Goal: Book appointment/travel/reservation

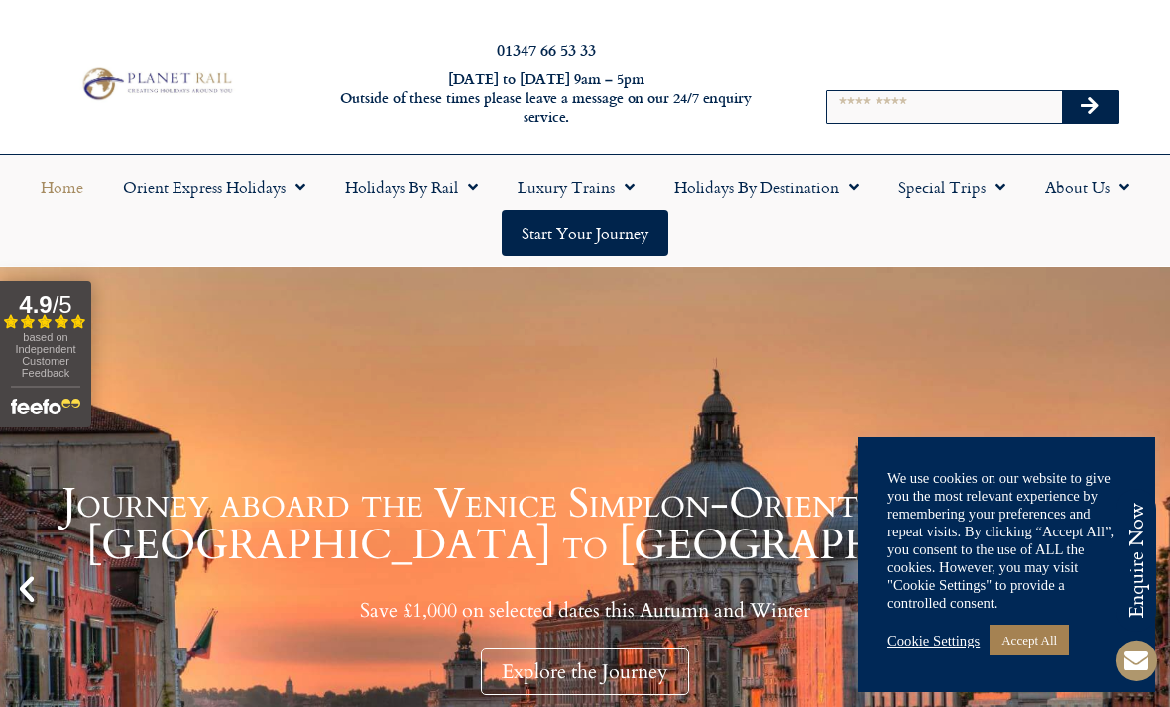
click at [791, 154] on div "Home Orient Express Holidays Venice Simplon-Orient-Express – 2025 Venice Simplo…" at bounding box center [585, 210] width 1170 height 112
click at [789, 195] on link "Holidays by Destination" at bounding box center [766, 188] width 224 height 46
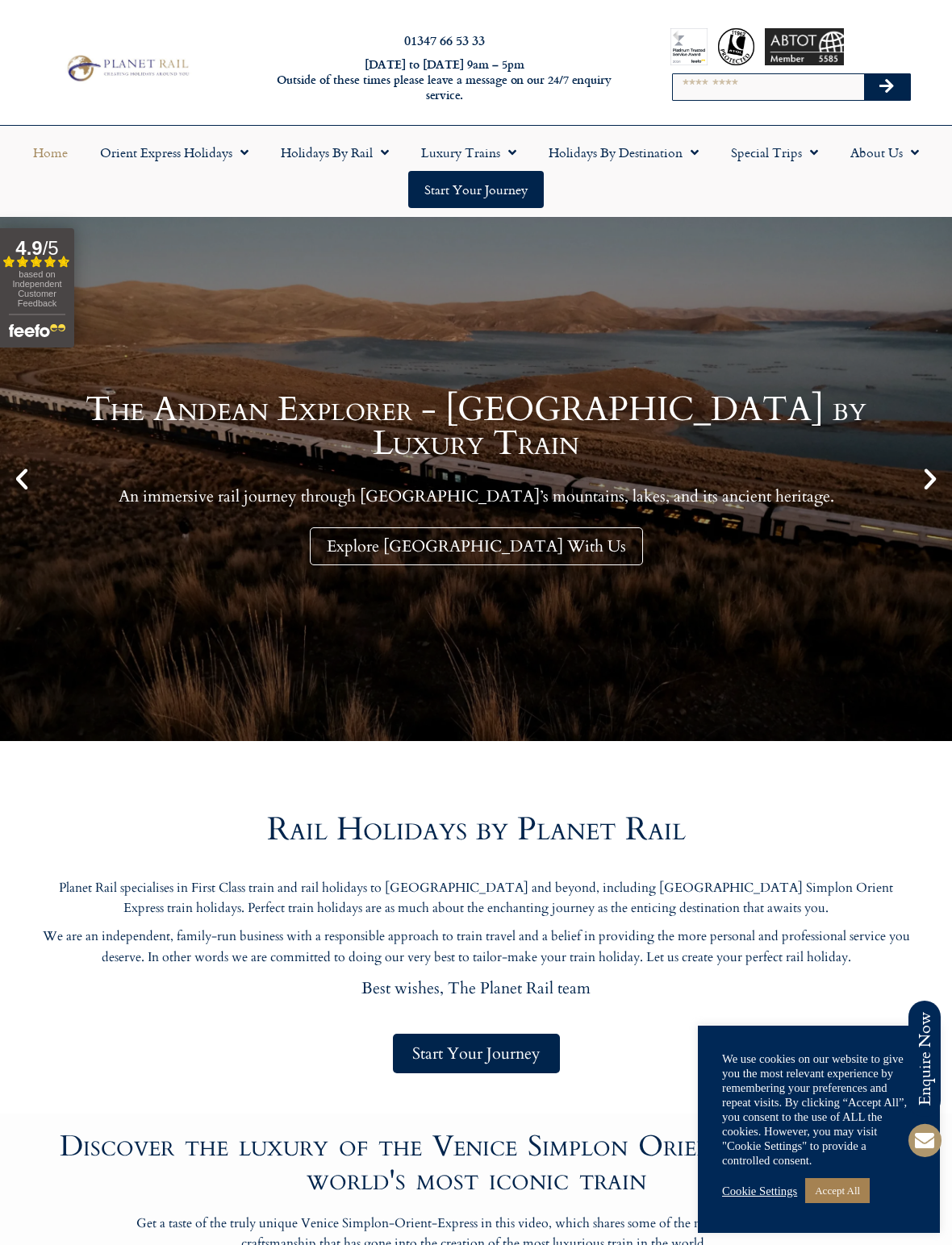
click at [698, 166] on link "Holidays by Destination" at bounding box center [623, 153] width 182 height 37
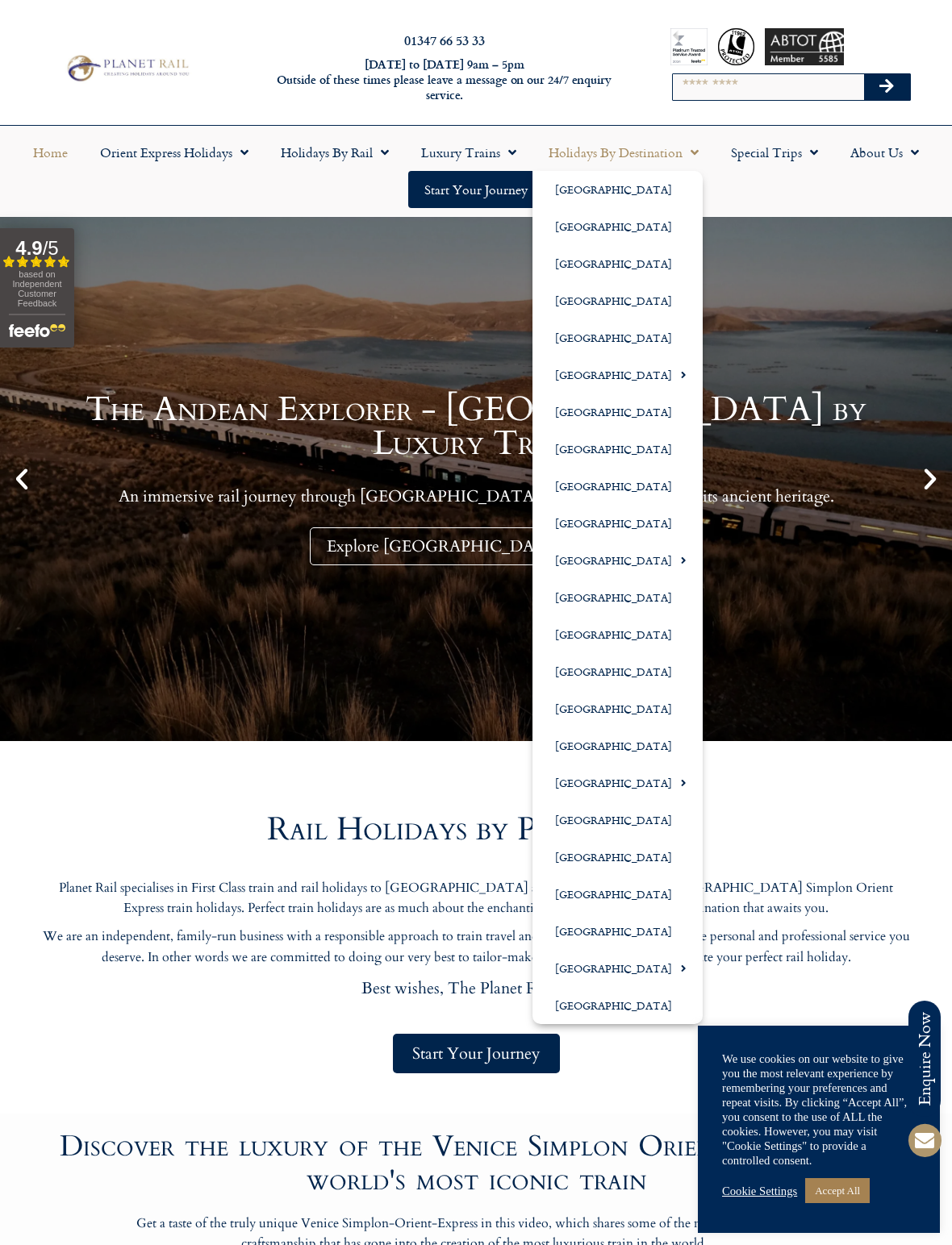
click at [638, 574] on link "[GEOGRAPHIC_DATA]" at bounding box center [617, 894] width 170 height 37
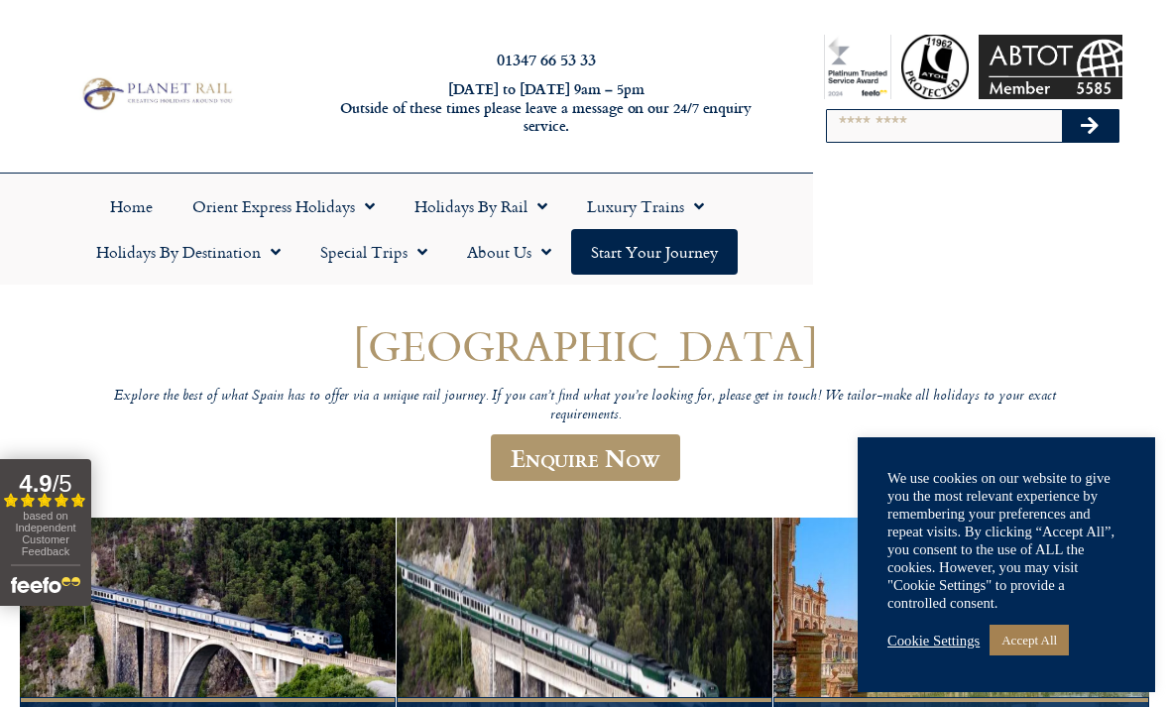
click at [812, 637] on link "Accept All" at bounding box center [1028, 639] width 79 height 31
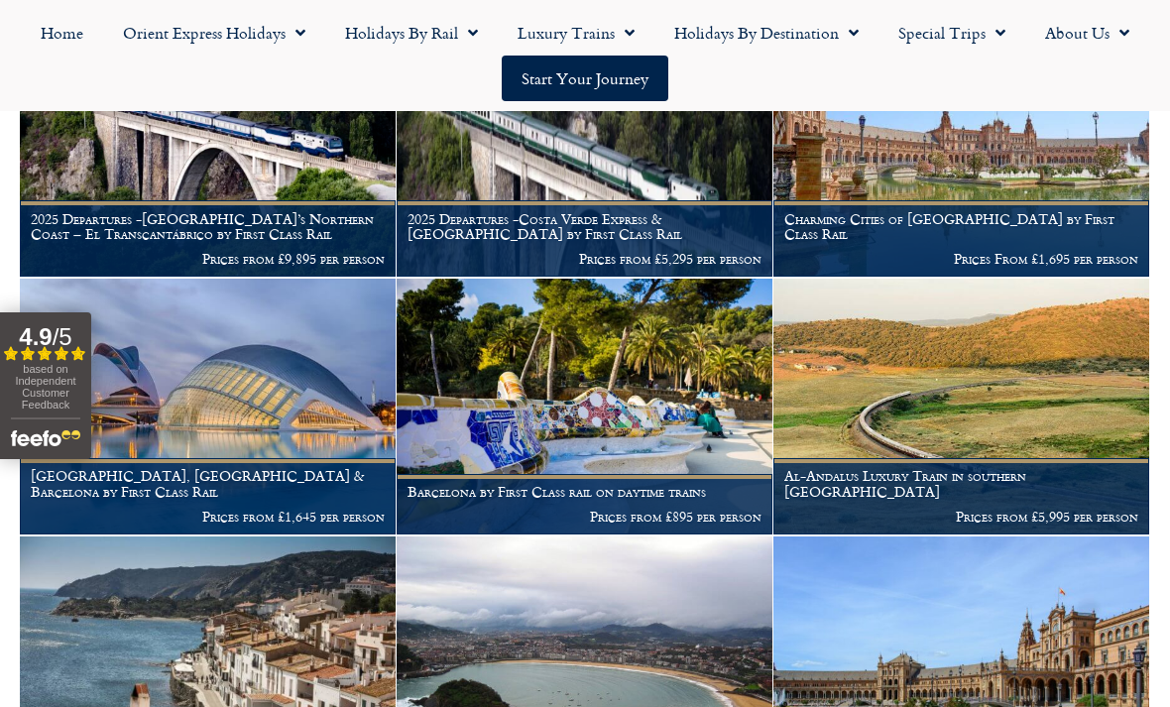
scroll to position [516, 0]
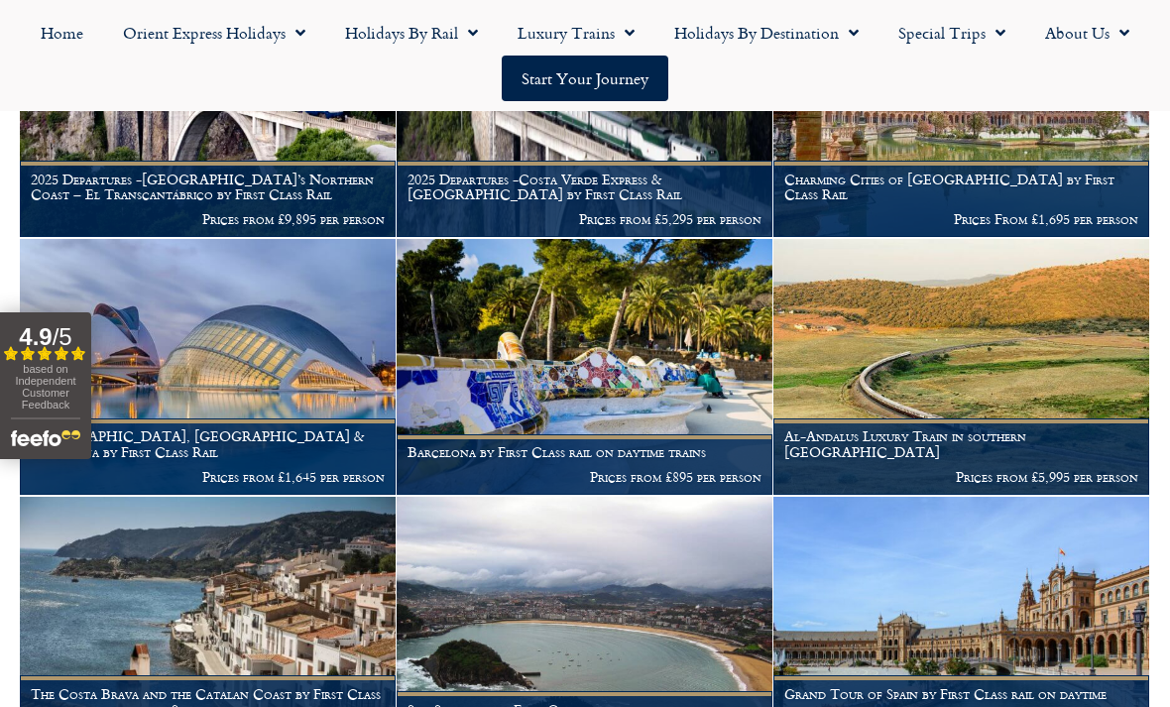
click at [597, 395] on img at bounding box center [584, 367] width 376 height 256
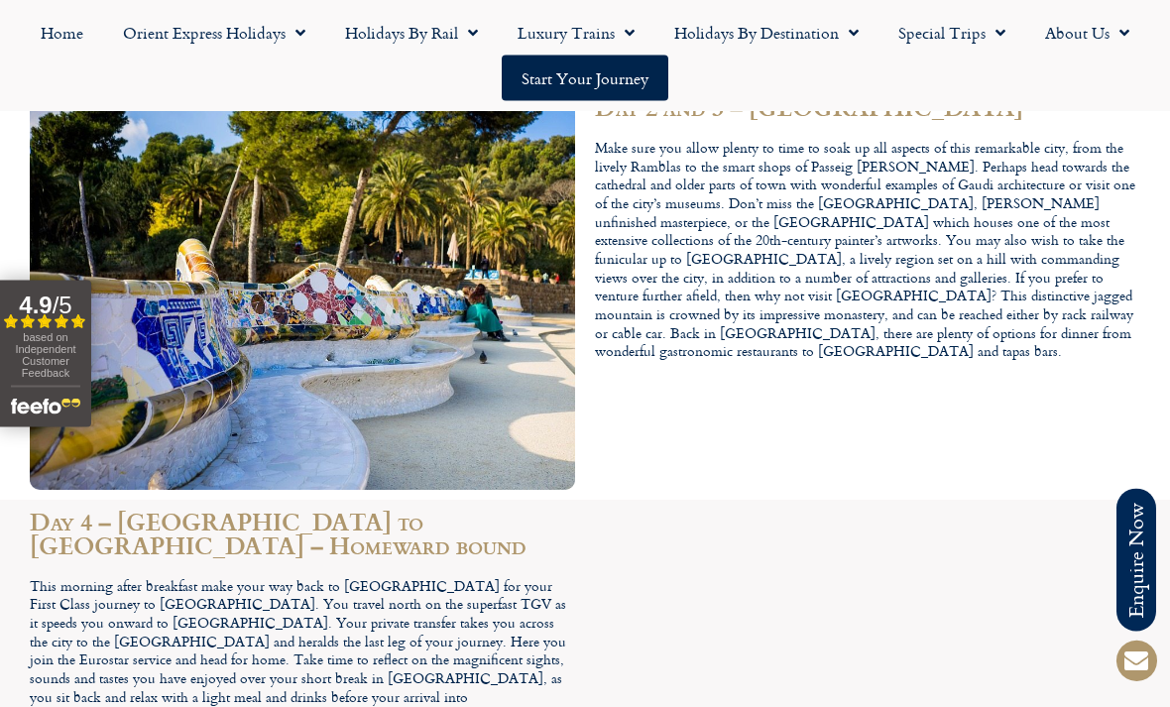
scroll to position [2998, 0]
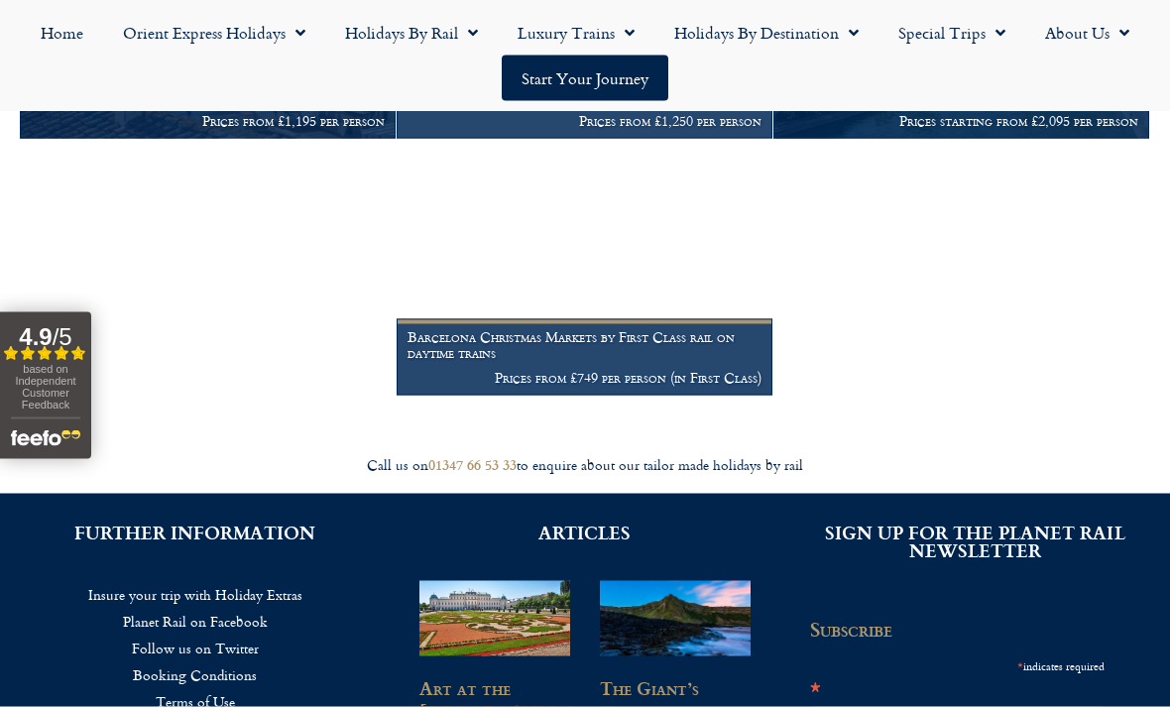
scroll to position [1131, 0]
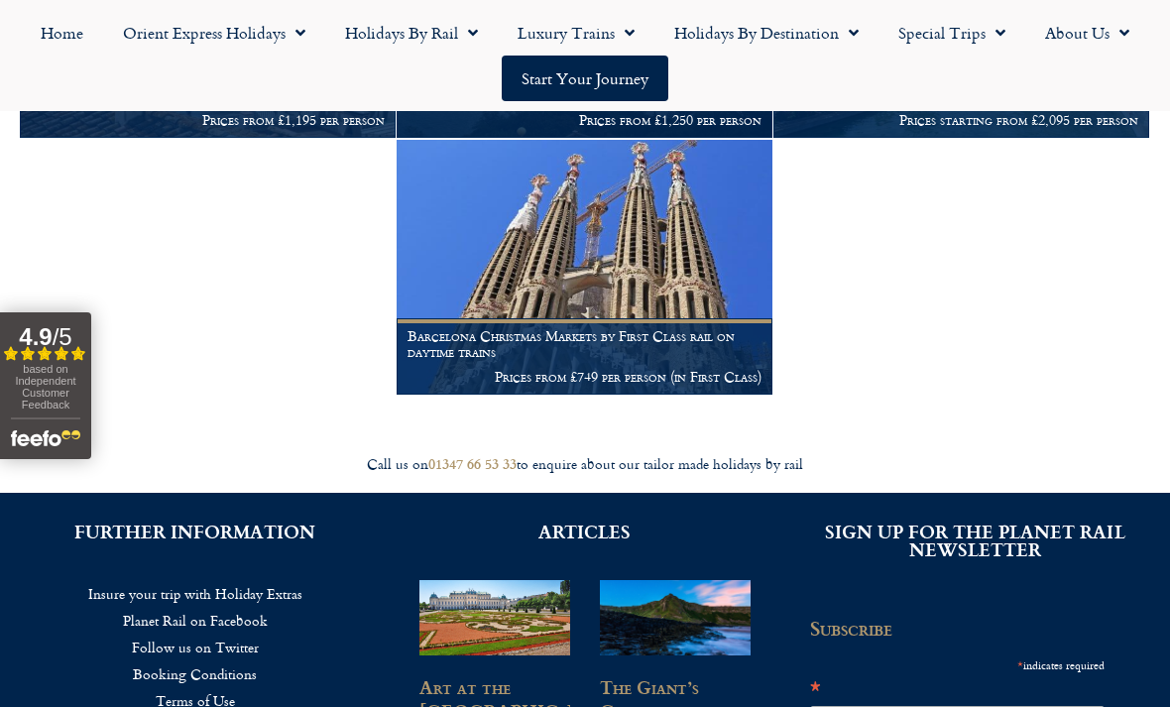
click at [587, 305] on img at bounding box center [584, 268] width 376 height 256
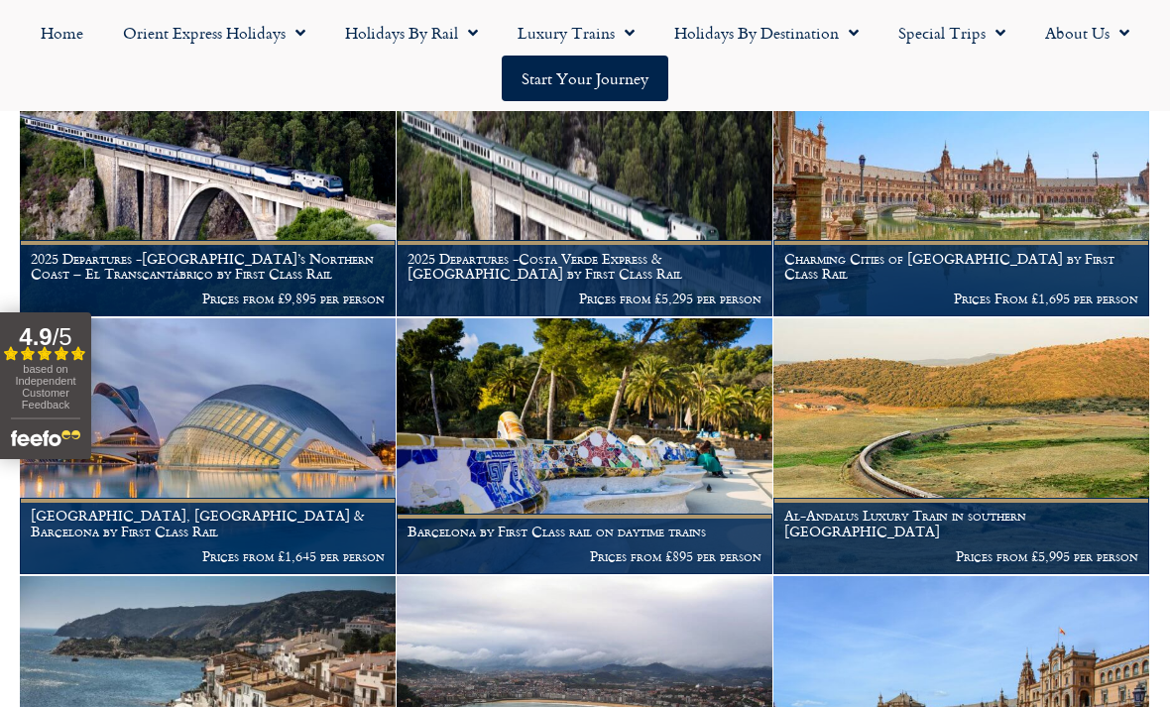
scroll to position [436, 0]
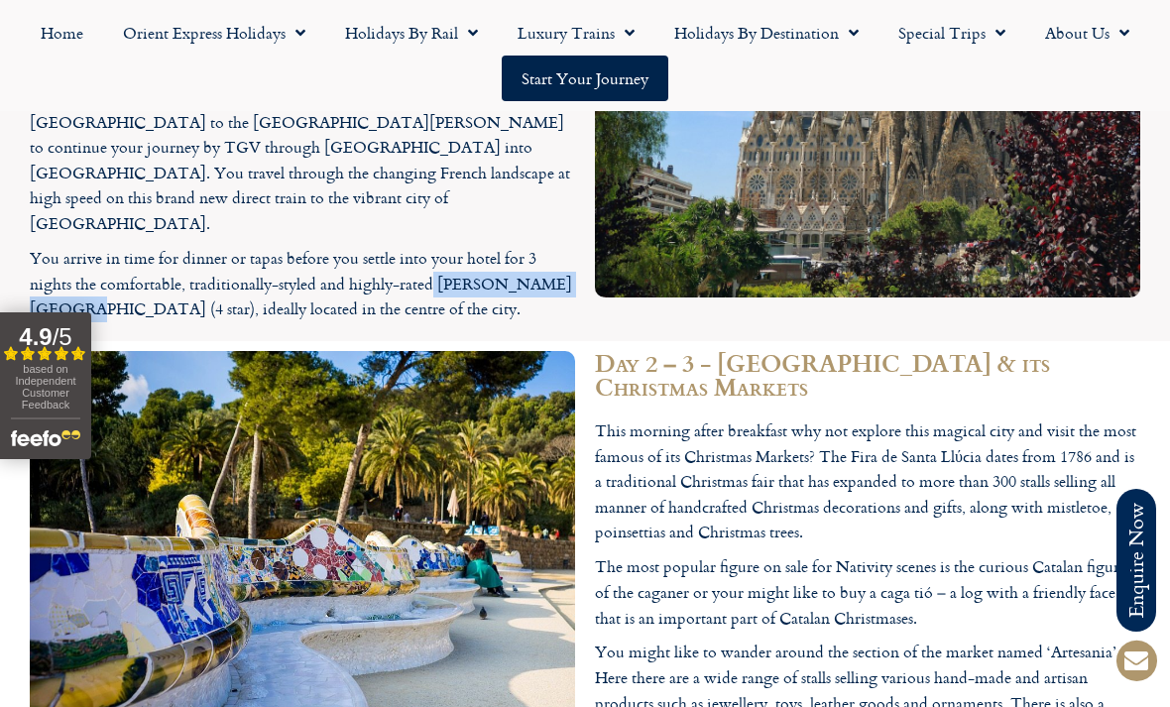
scroll to position [2104, 0]
